Goal: Information Seeking & Learning: Learn about a topic

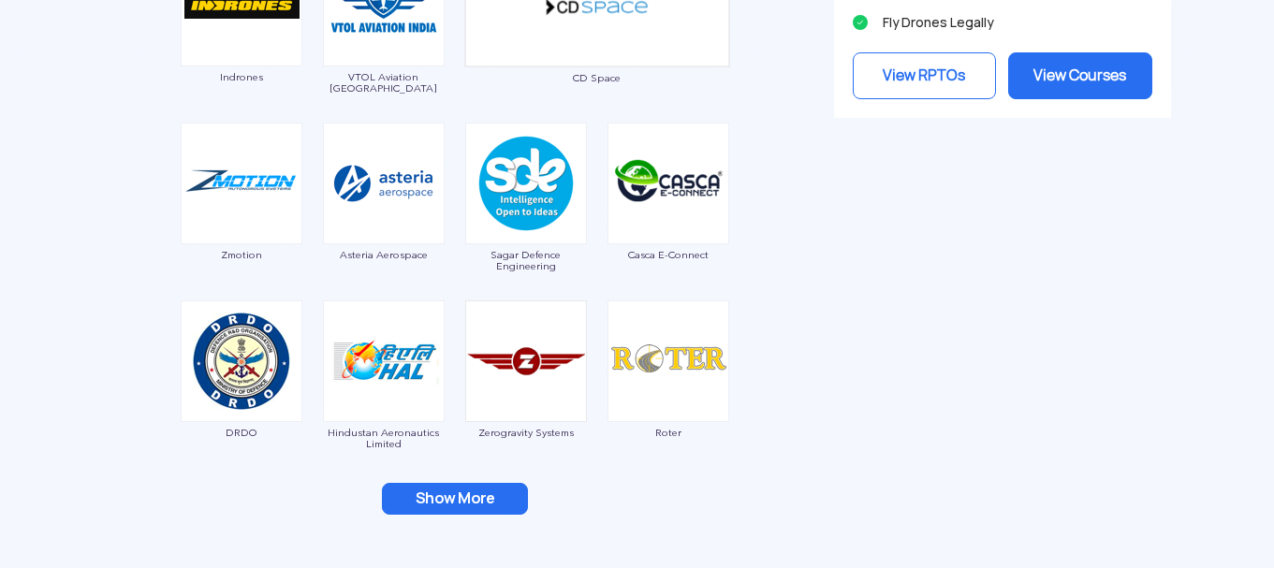
scroll to position [2246, 0]
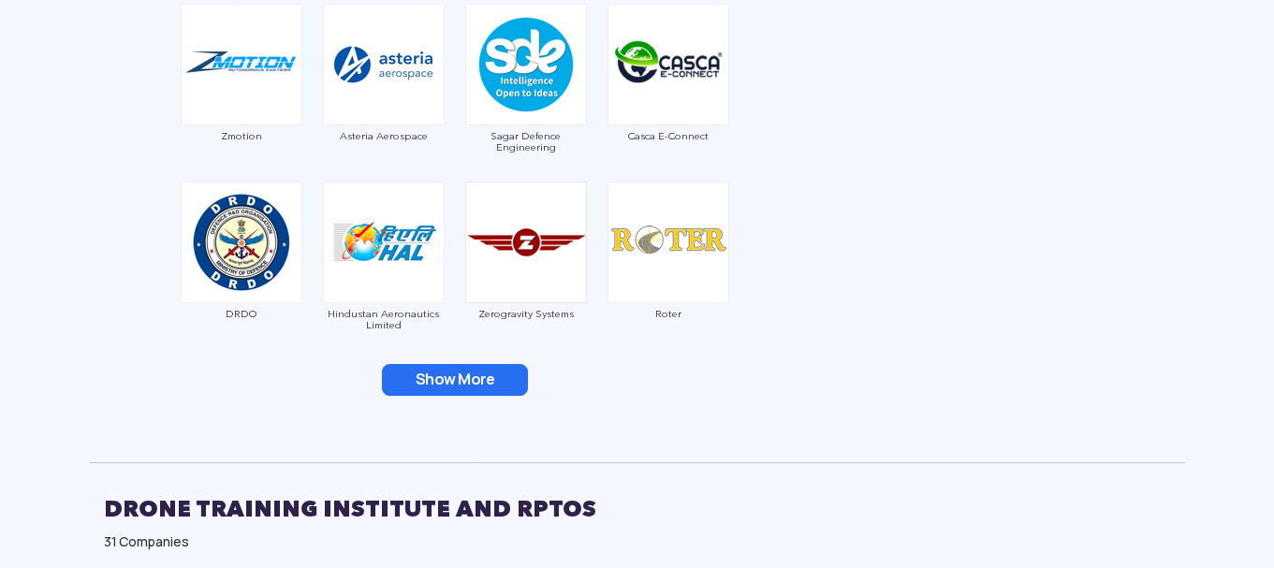
click at [450, 389] on button "Show More" at bounding box center [455, 380] width 146 height 32
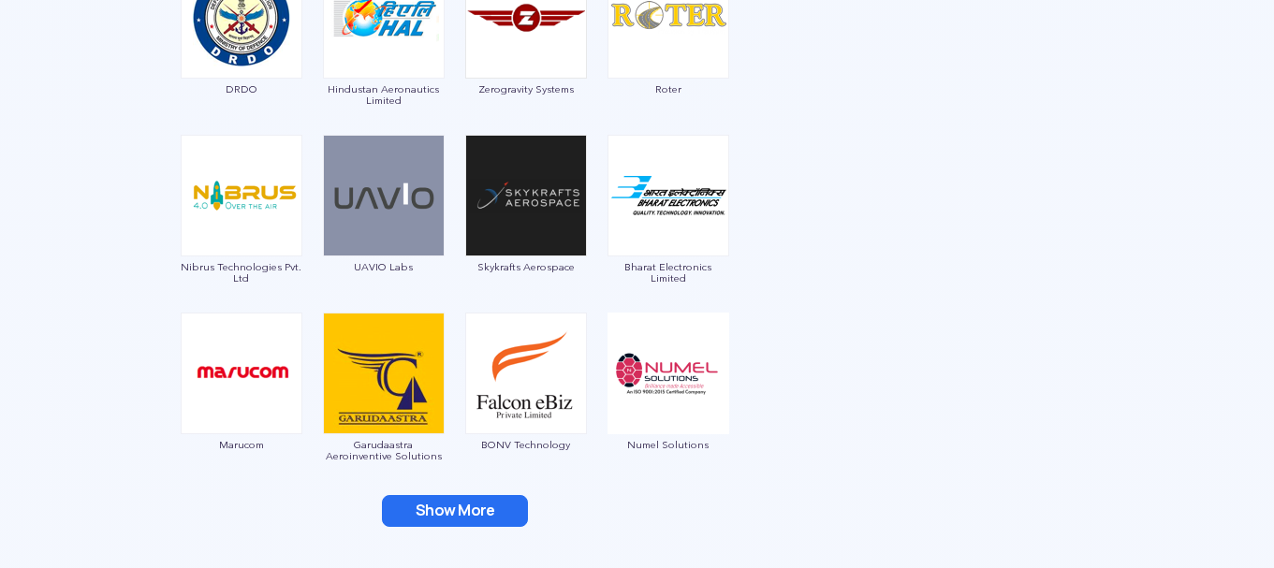
scroll to position [2496, 0]
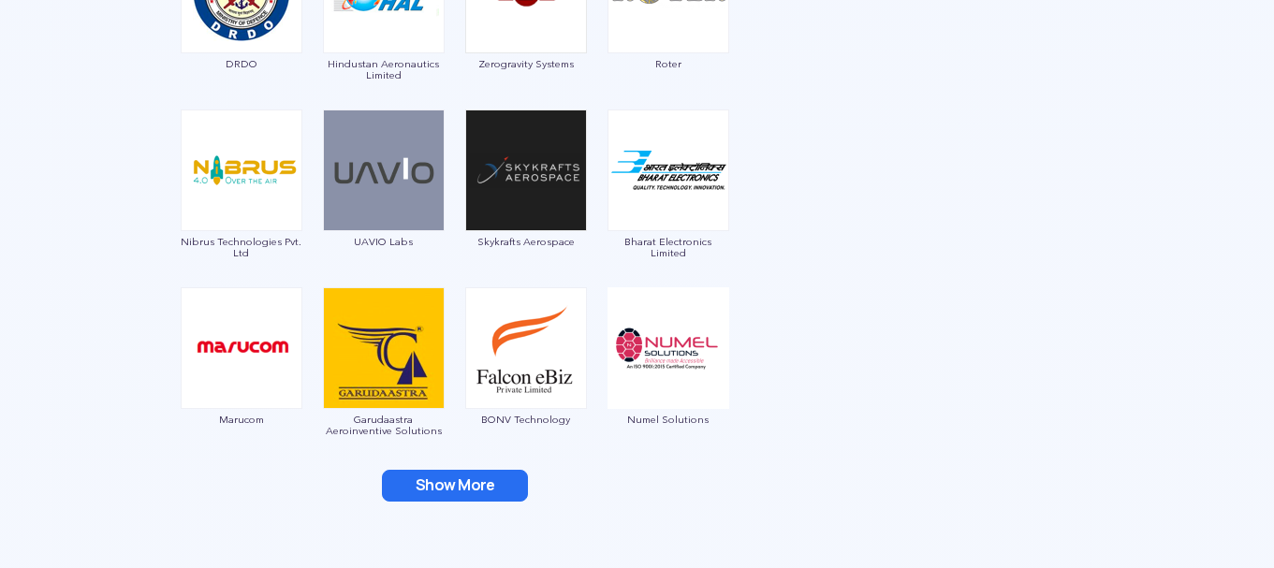
click at [481, 497] on button "Show More" at bounding box center [455, 486] width 146 height 32
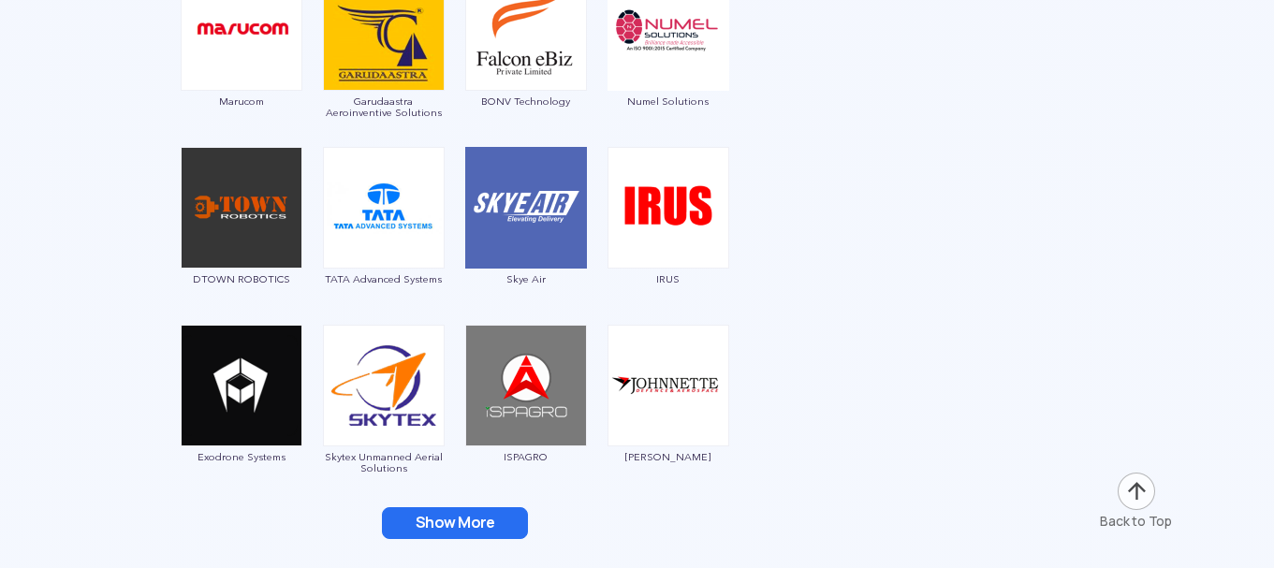
scroll to position [2870, 0]
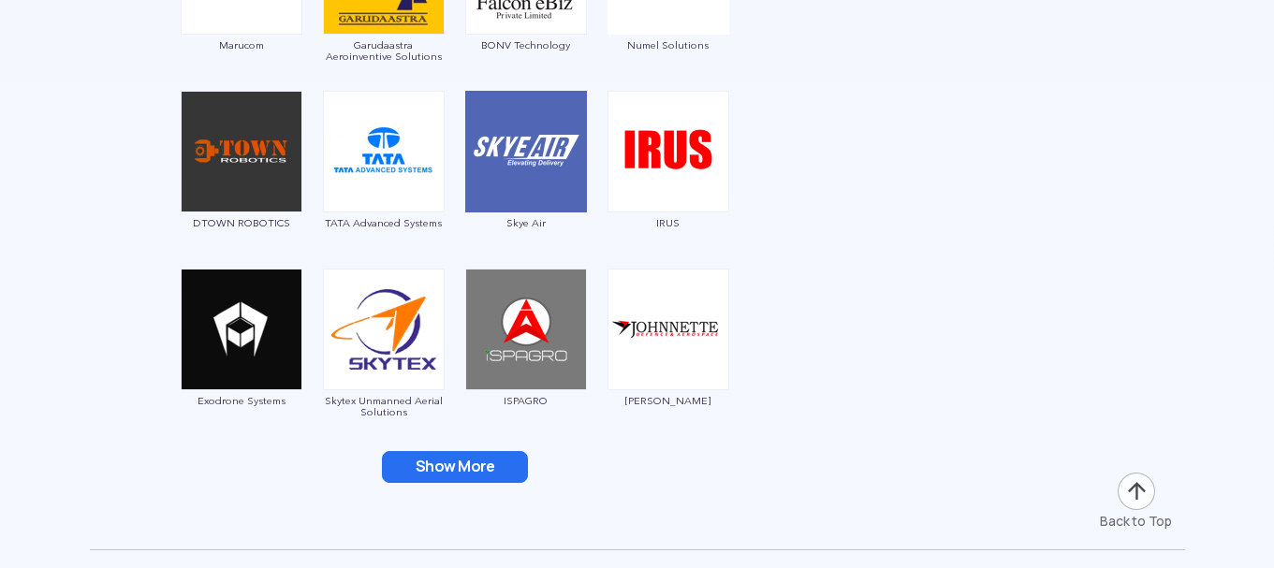
click at [475, 468] on button "Show More" at bounding box center [455, 467] width 146 height 32
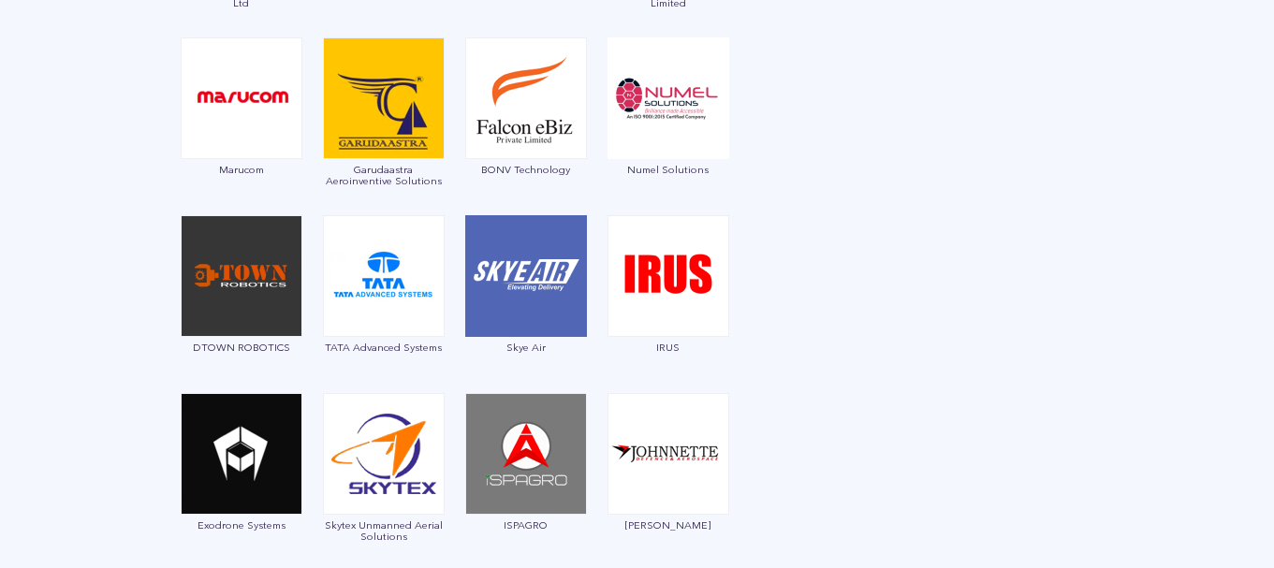
scroll to position [2744, 0]
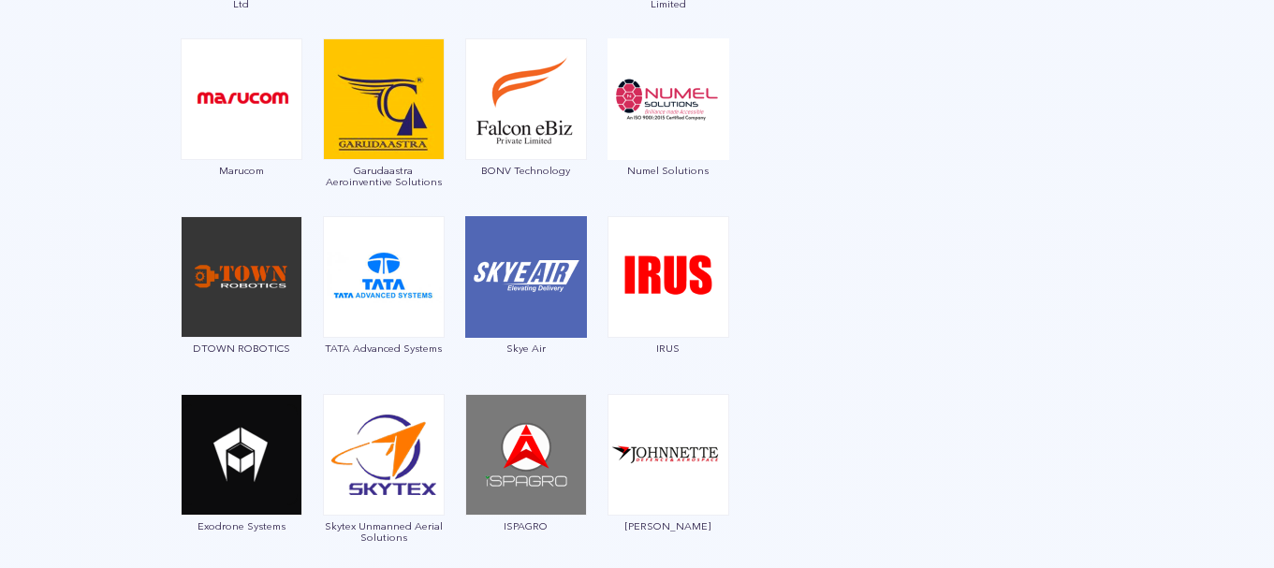
drag, startPoint x: 525, startPoint y: 349, endPoint x: 827, endPoint y: 355, distance: 302.3
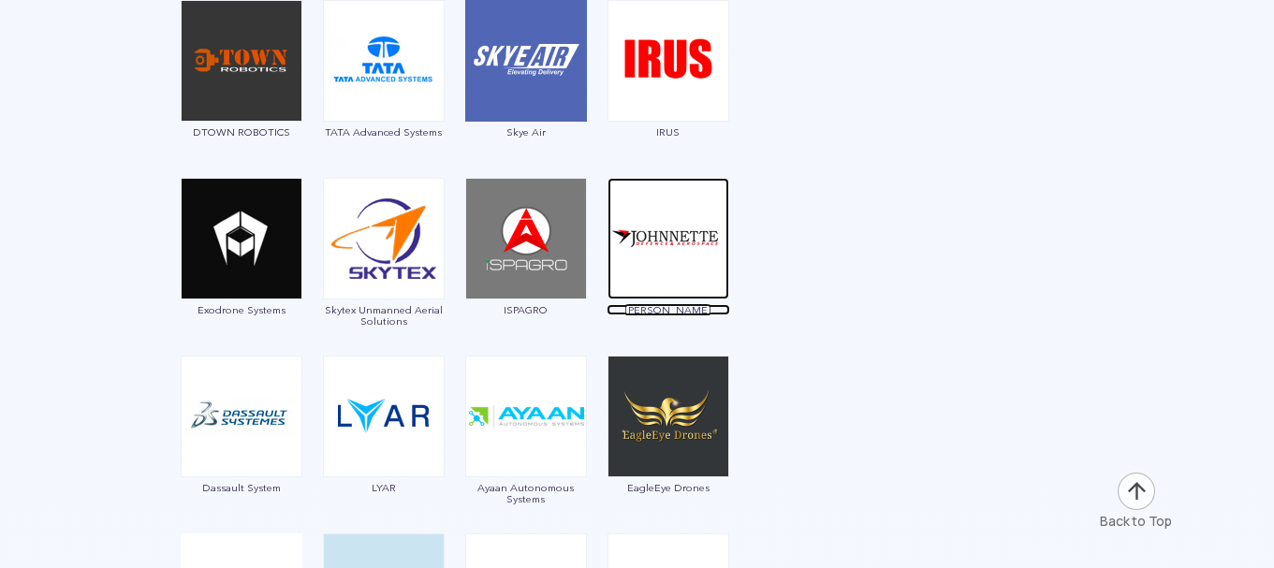
scroll to position [3119, 0]
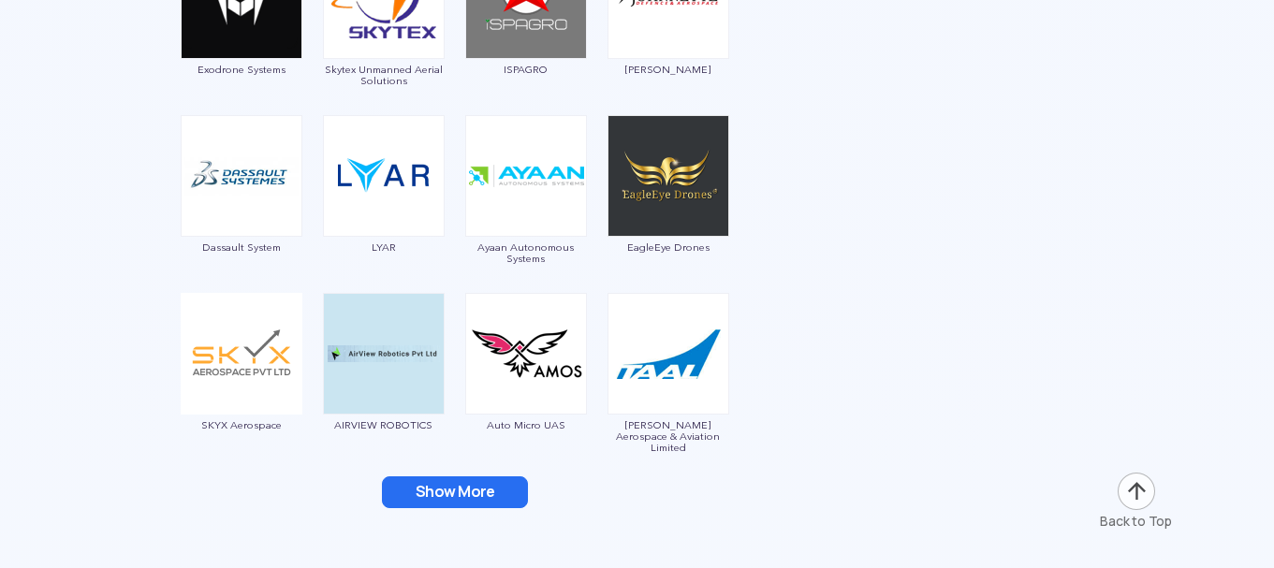
scroll to position [3244, 0]
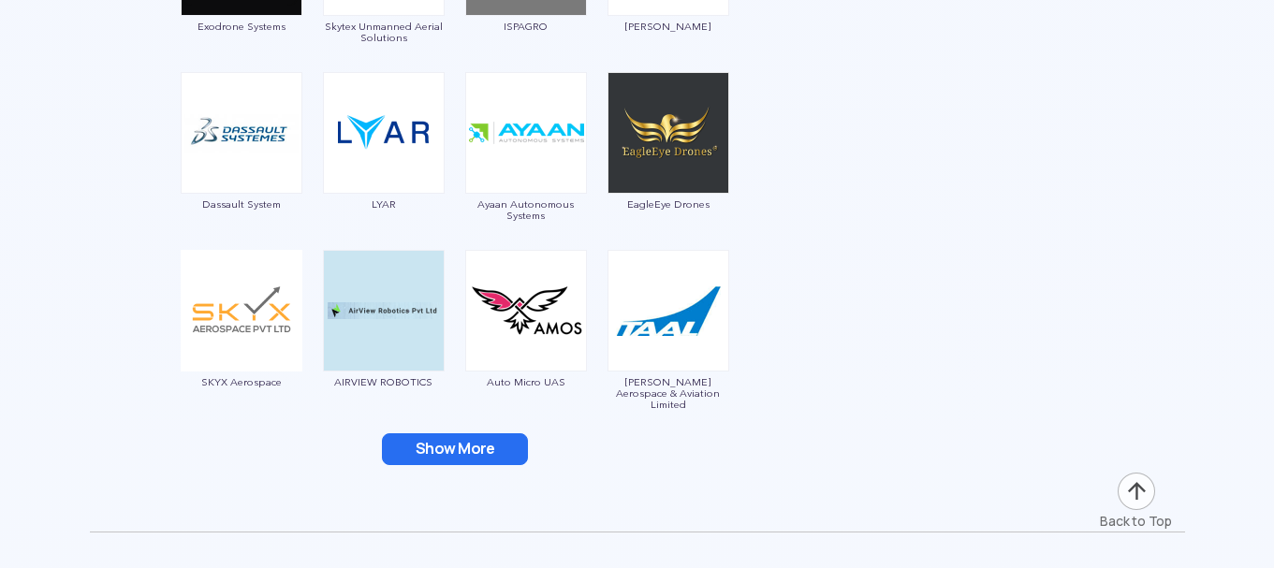
click at [456, 445] on button "Show More" at bounding box center [455, 449] width 146 height 32
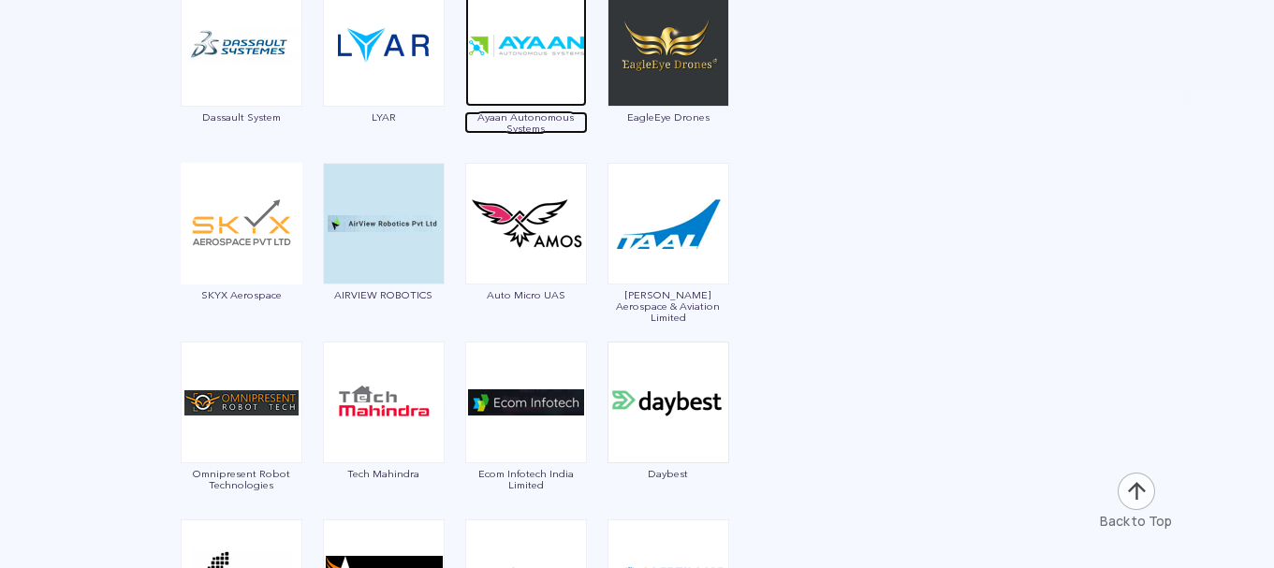
scroll to position [3369, 0]
